Goal: Navigation & Orientation: Find specific page/section

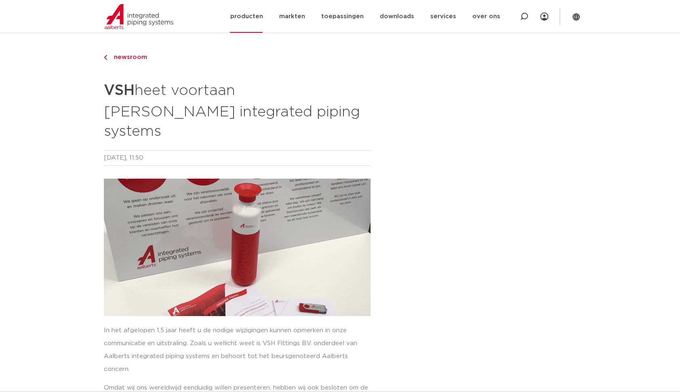
click at [259, 15] on link "producten" at bounding box center [246, 16] width 33 height 33
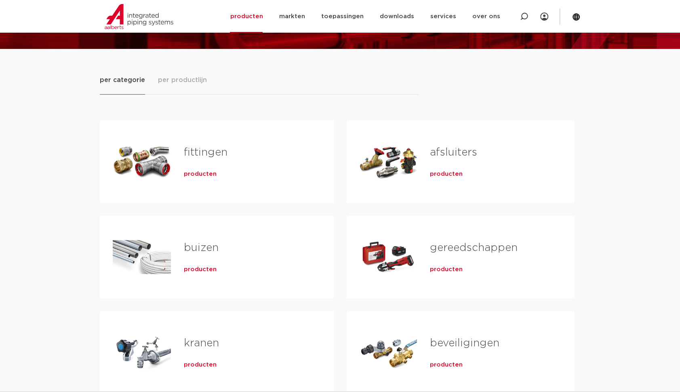
scroll to position [81, 0]
click at [439, 176] on span "producten" at bounding box center [446, 174] width 33 height 8
